Goal: Navigation & Orientation: Find specific page/section

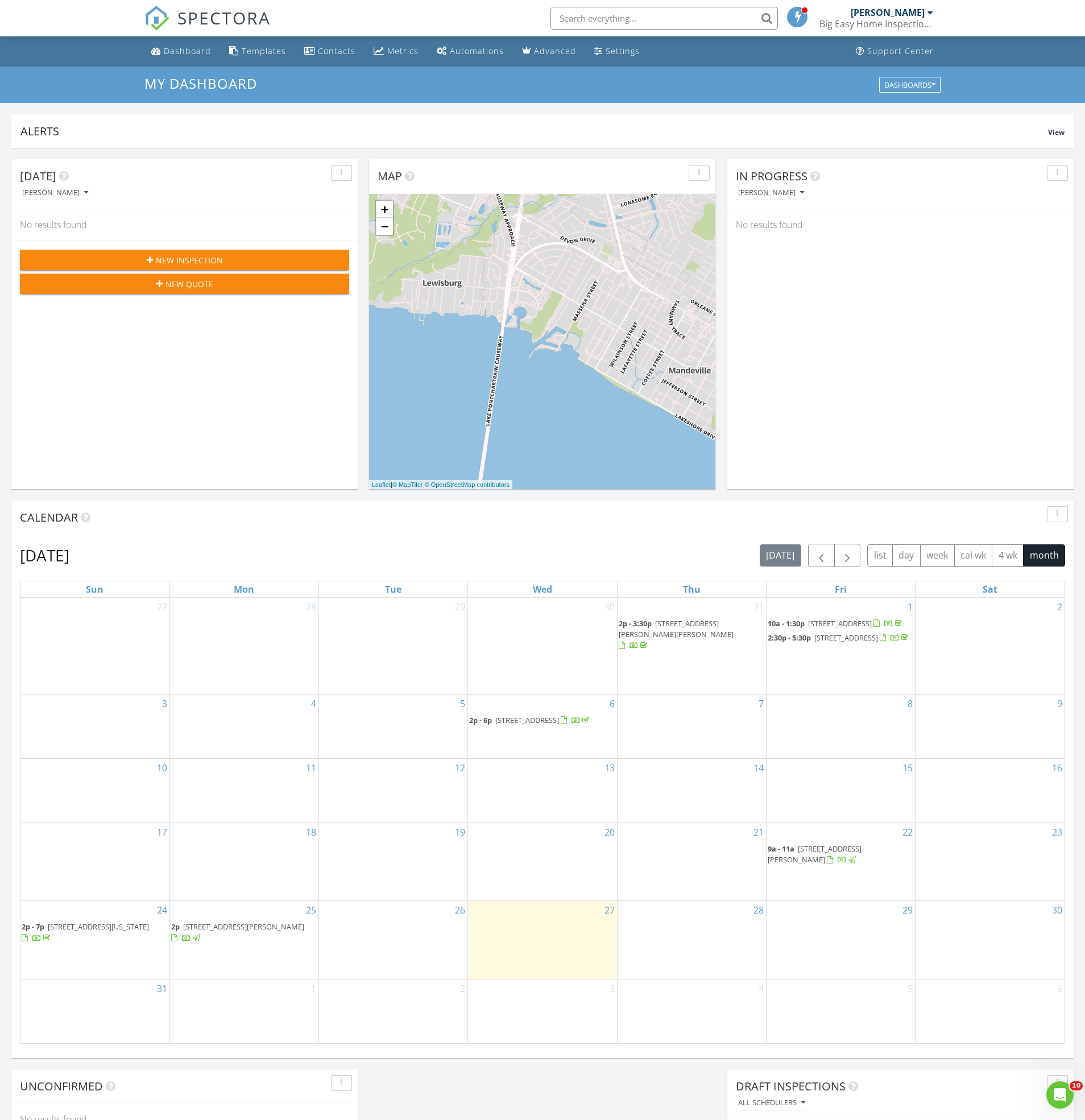
click at [564, 1080] on div "[DATE] [PERSON_NAME] No results found New Inspection New Quote Map + − Leaflet …" at bounding box center [542, 665] width 1085 height 1035
click at [396, 53] on div "Metrics" at bounding box center [403, 51] width 31 height 11
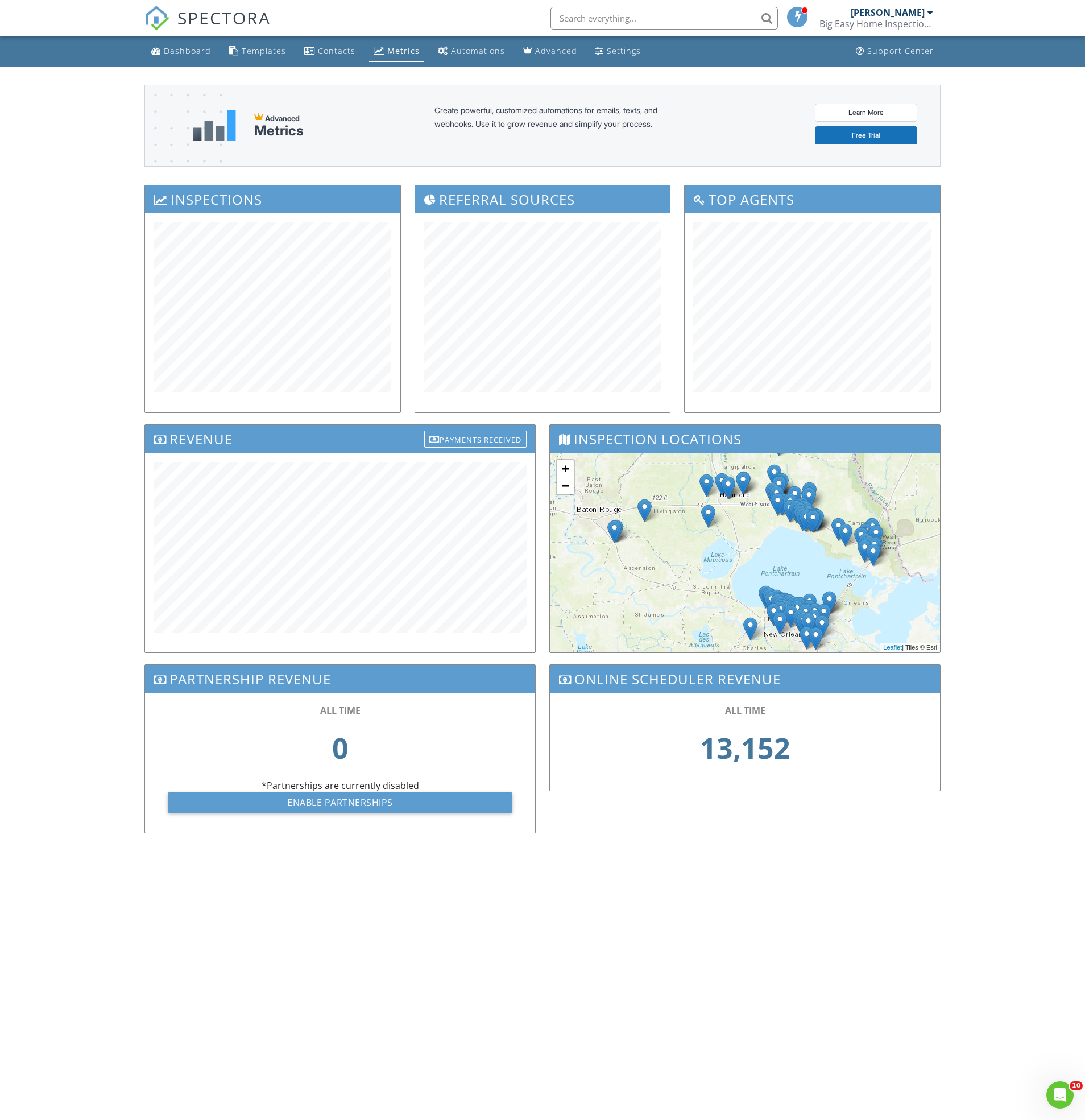
click at [120, 491] on div "Dashboard Templates Contacts Metrics Automations Advanced Settings Support Cent…" at bounding box center [542, 455] width 1085 height 838
click at [91, 451] on div "Dashboard Templates Contacts Metrics Automations Advanced Settings Support Cent…" at bounding box center [542, 455] width 1085 height 838
click at [180, 58] on link "Dashboard" at bounding box center [181, 51] width 69 height 21
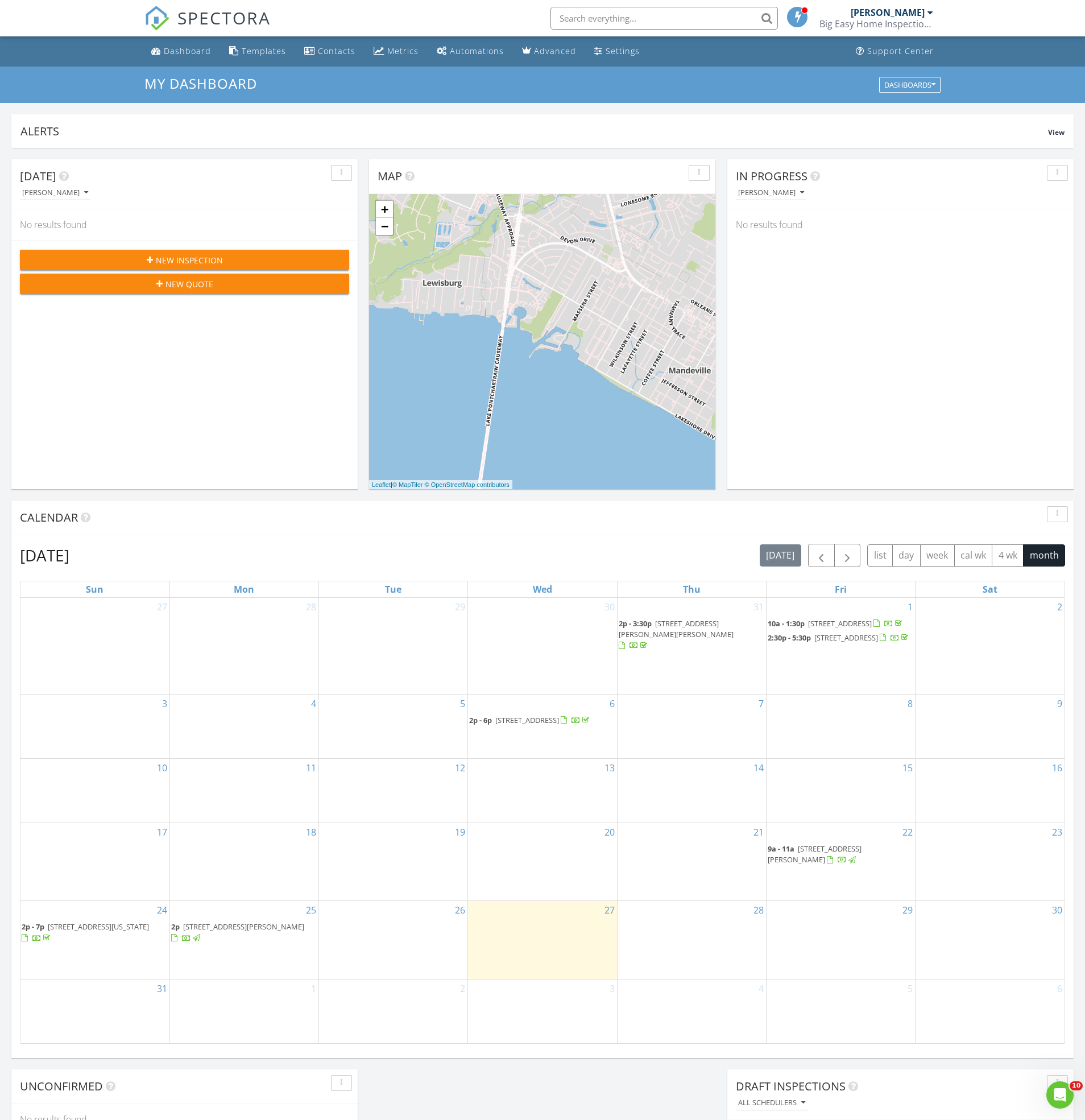
click at [563, 1074] on div "[DATE] [PERSON_NAME] No results found New Inspection New Quote Map + − Leaflet …" at bounding box center [542, 665] width 1085 height 1035
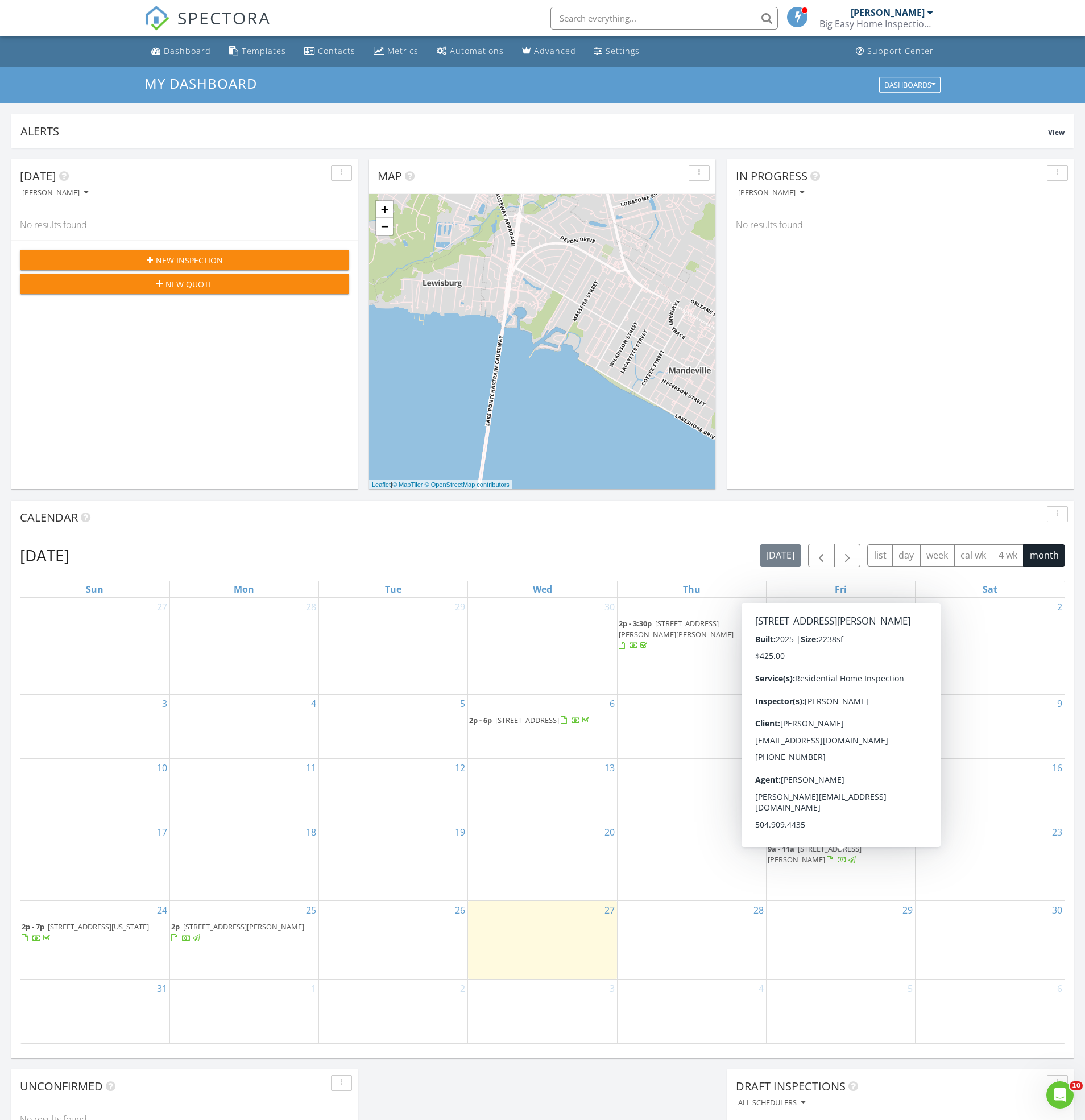
click at [890, 494] on div "Today Dominic Mercante No results found New Inspection New Quote Map + − Leafle…" at bounding box center [542, 665] width 1085 height 1035
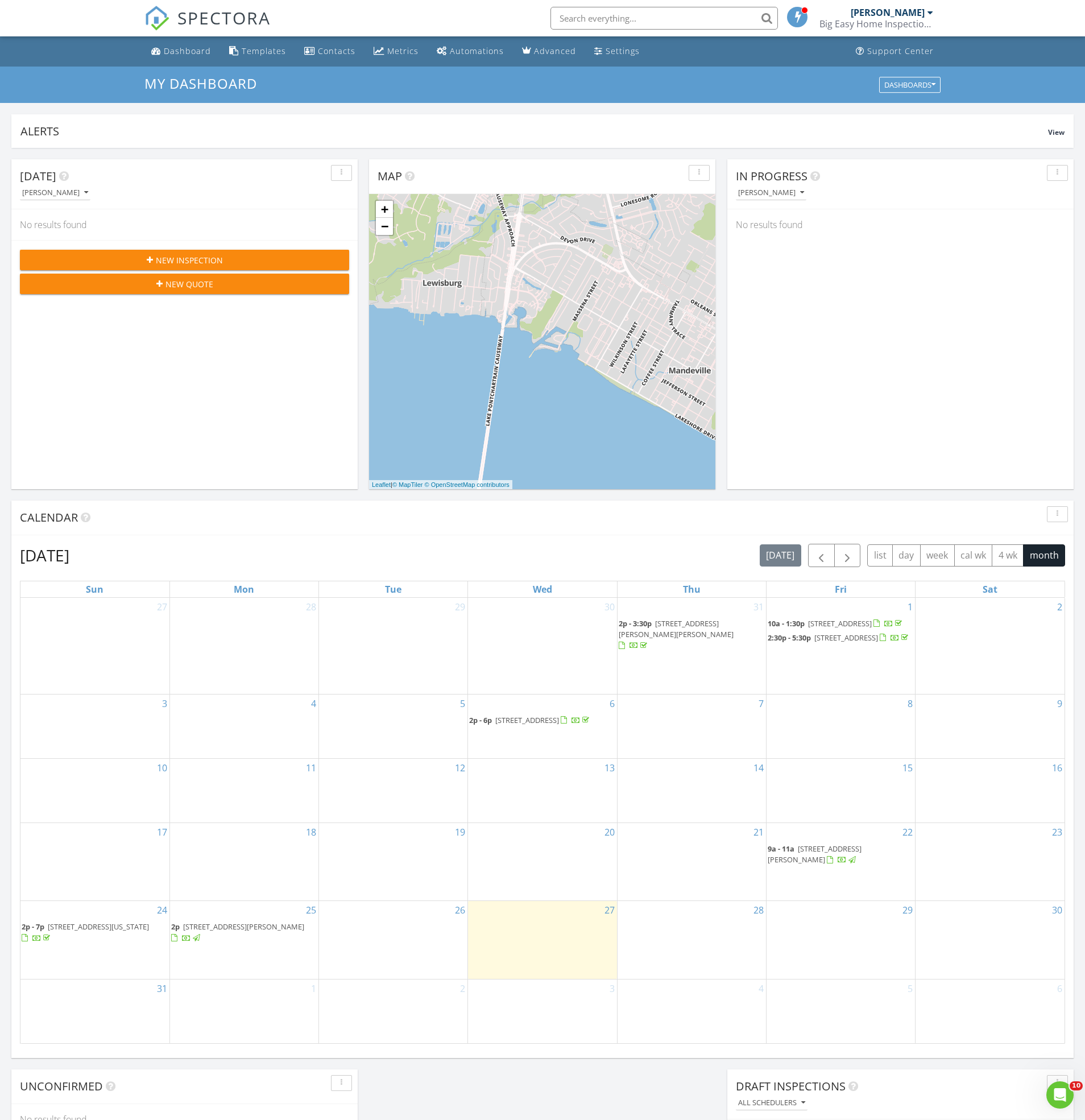
click at [686, 1090] on div "[DATE] [PERSON_NAME] No results found New Inspection New Quote Map + − Leaflet …" at bounding box center [542, 665] width 1085 height 1035
